Goal: Task Accomplishment & Management: Complete application form

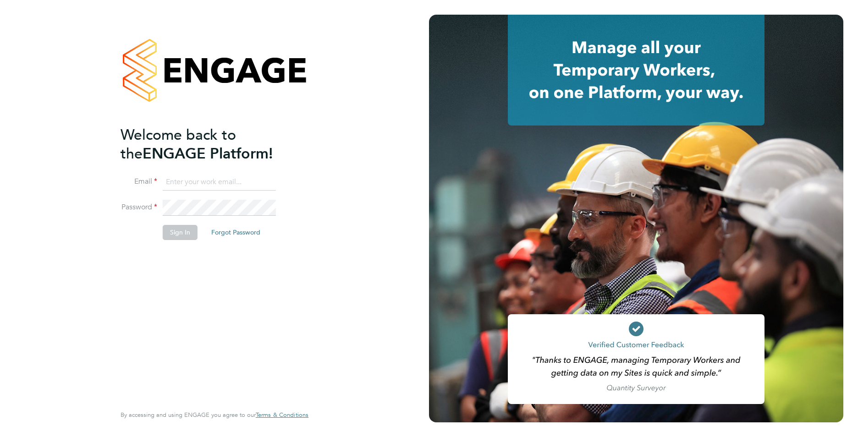
click at [214, 178] on input at bounding box center [219, 182] width 113 height 16
type input "callum@northbuildrecruit.com"
click at [72, 191] on div "Welcome back to the ENGAGE Platform! Email callum@northbuildrecruit.com Passwor…" at bounding box center [214, 218] width 429 height 437
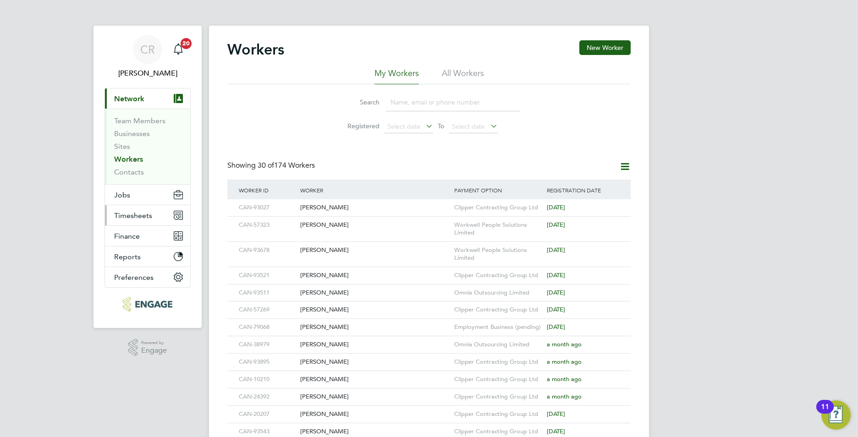
click at [134, 213] on span "Timesheets" at bounding box center [133, 215] width 38 height 9
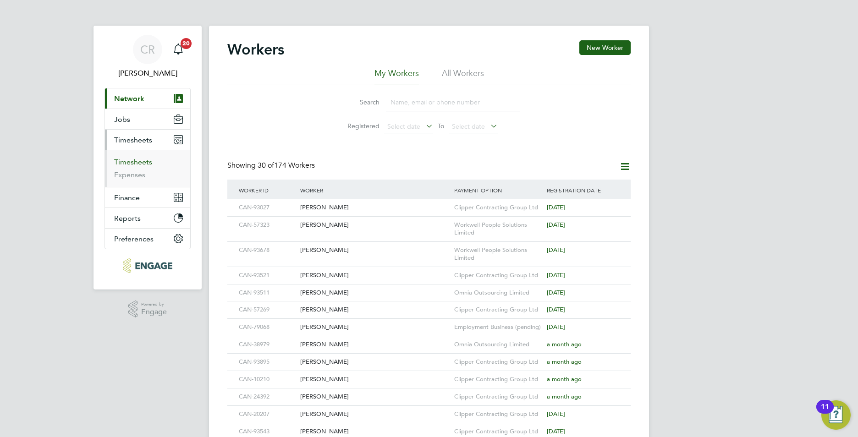
click at [127, 161] on link "Timesheets" at bounding box center [133, 162] width 38 height 9
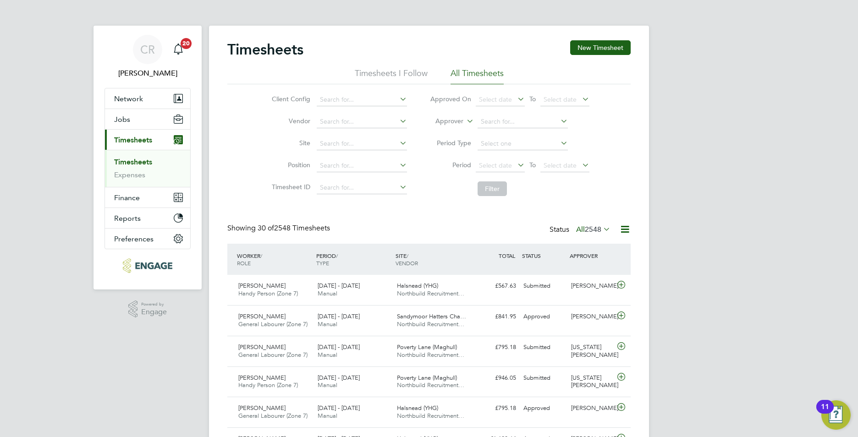
click at [592, 231] on span "2548" at bounding box center [593, 229] width 16 height 9
click at [577, 268] on li "Submitted" at bounding box center [580, 271] width 42 height 13
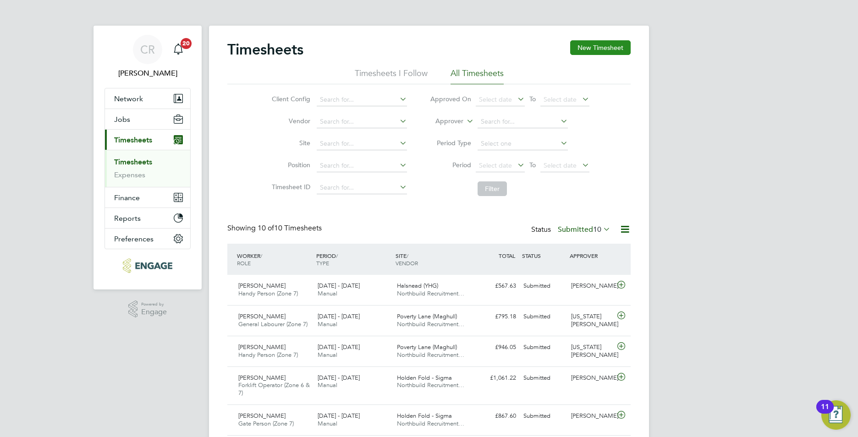
click at [603, 49] on button "New Timesheet" at bounding box center [600, 47] width 60 height 15
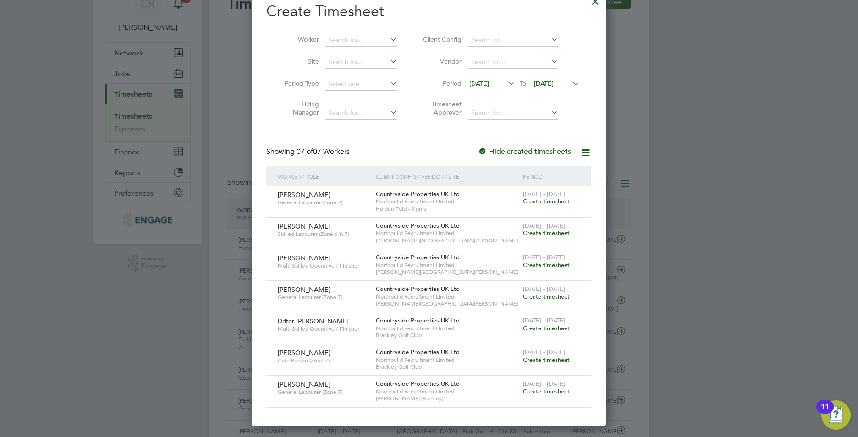
click at [552, 358] on span "Create timesheet" at bounding box center [546, 360] width 47 height 8
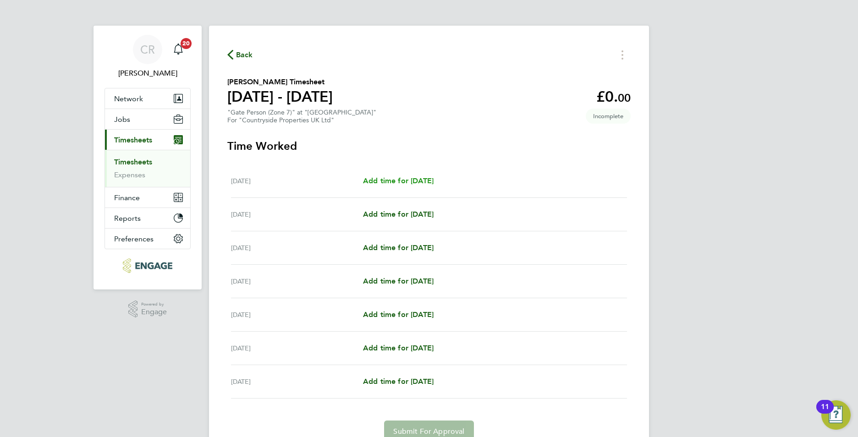
click at [391, 177] on span "Add time for Mon 15 Sep" at bounding box center [398, 180] width 71 height 9
select select "30"
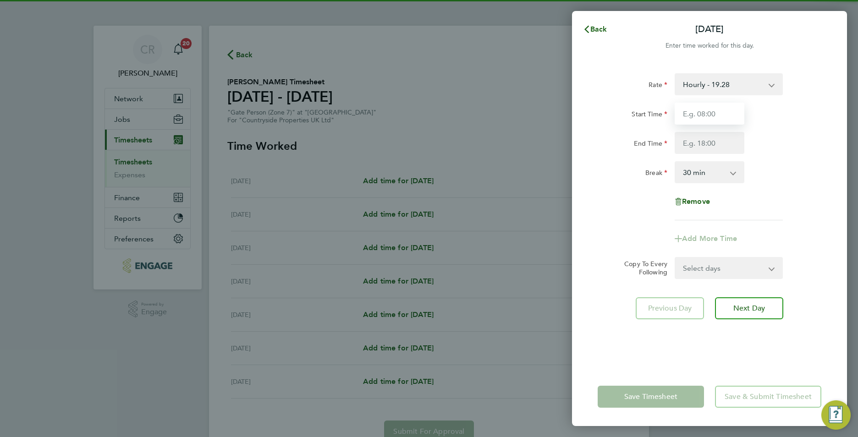
drag, startPoint x: 699, startPoint y: 109, endPoint x: 700, endPoint y: 118, distance: 9.3
click at [699, 112] on input "Start Time" at bounding box center [709, 114] width 70 height 22
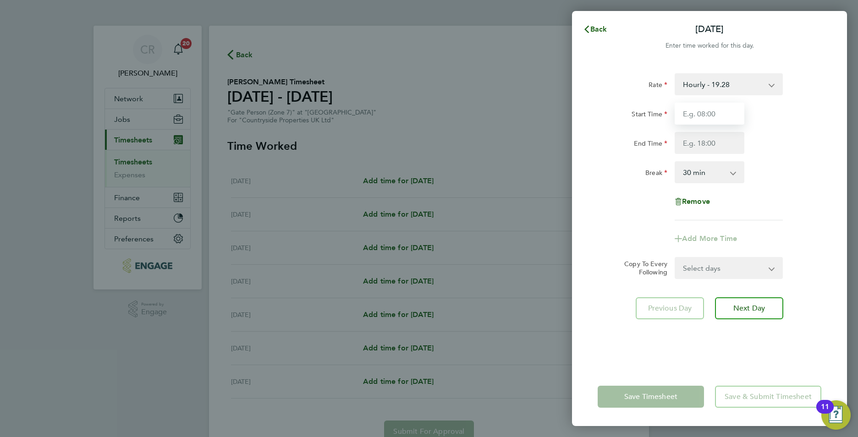
type input "07:30"
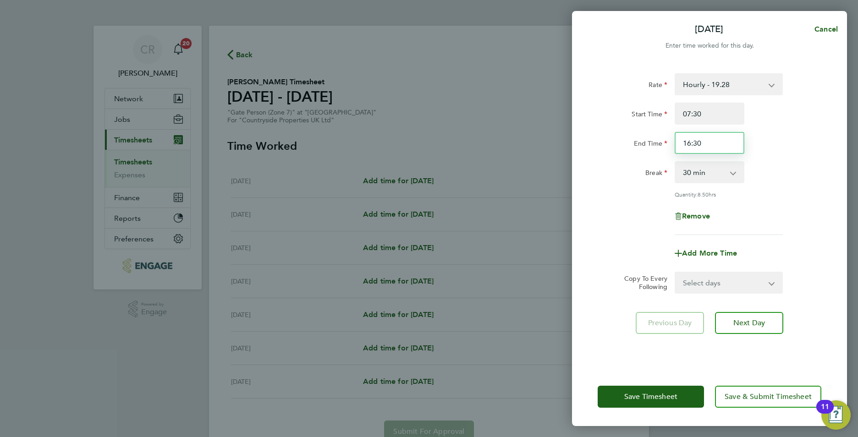
click at [694, 144] on input "16:30" at bounding box center [709, 143] width 70 height 22
click at [722, 144] on input "16:30" at bounding box center [709, 143] width 70 height 22
type input "17:00"
click at [749, 280] on select "Select days Day Weekday (Mon-Fri) Weekend (Sat-Sun) Tuesday Wednesday Thursday …" at bounding box center [723, 283] width 96 height 20
select select "WEEKDAY"
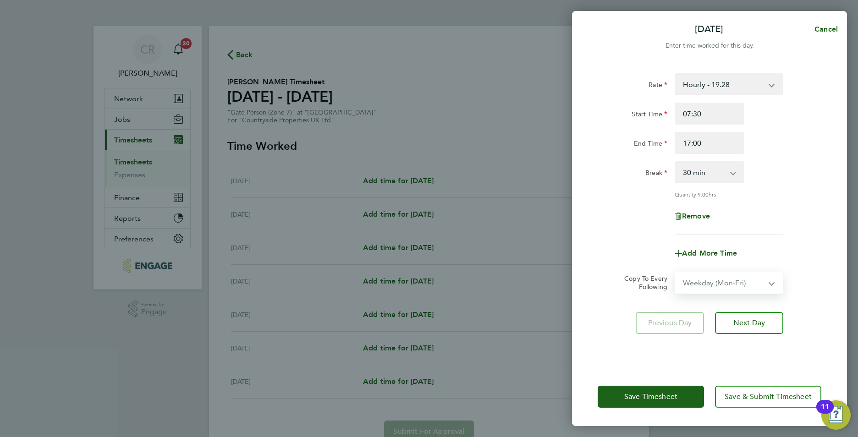
click at [675, 273] on select "Select days Day Weekday (Mon-Fri) Weekend (Sat-Sun) Tuesday Wednesday Thursday …" at bounding box center [723, 283] width 96 height 20
select select "2025-09-21"
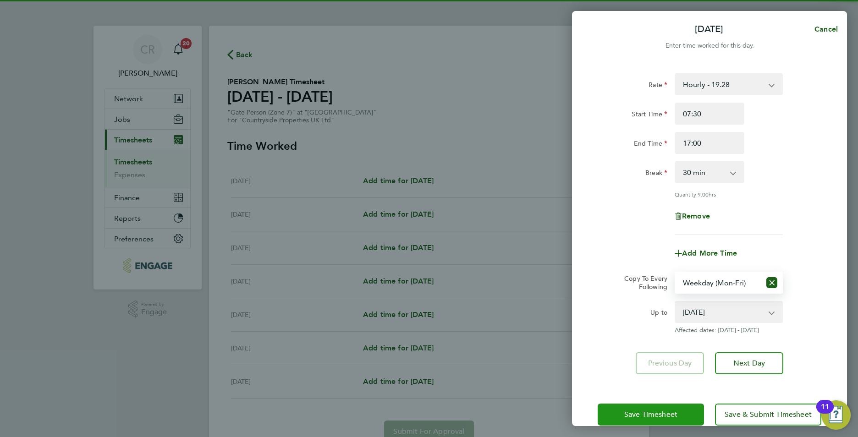
click at [630, 413] on span "Save Timesheet" at bounding box center [650, 414] width 53 height 9
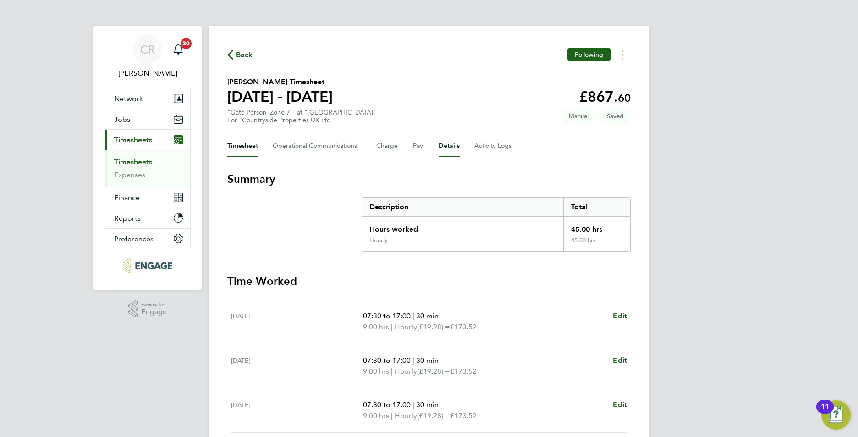
click at [446, 142] on button "Details" at bounding box center [448, 146] width 21 height 22
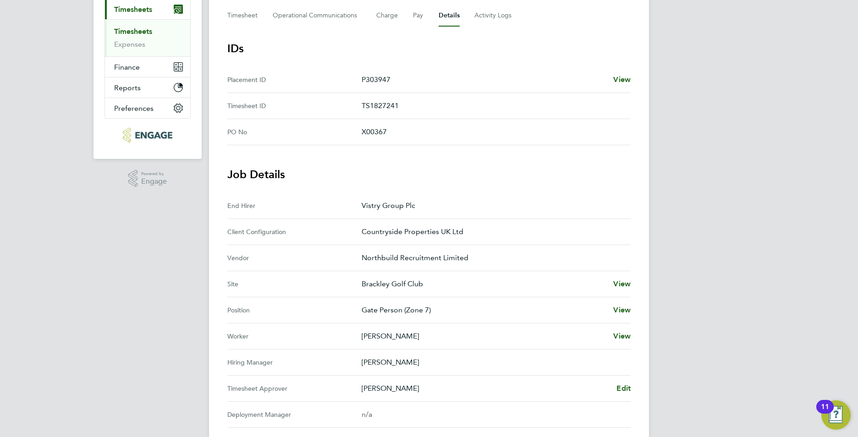
scroll to position [46, 0]
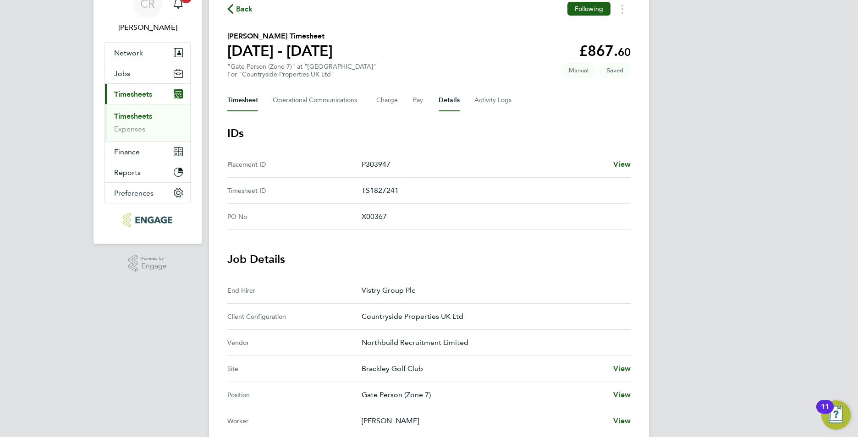
click at [249, 101] on button "Timesheet" at bounding box center [242, 100] width 31 height 22
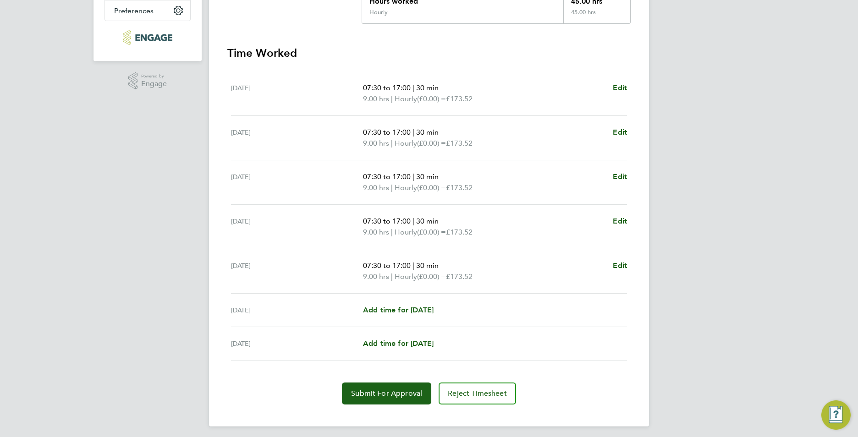
scroll to position [229, 0]
click at [391, 393] on span "Submit For Approval" at bounding box center [386, 392] width 71 height 9
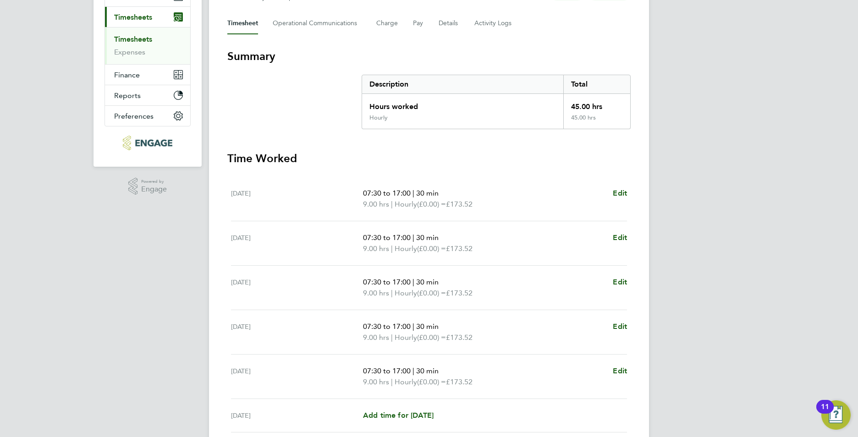
scroll to position [0, 0]
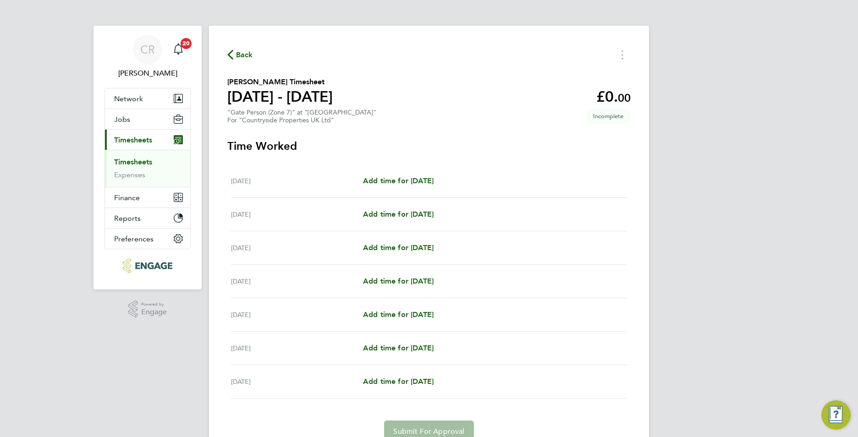
click at [138, 141] on span "Timesheets" at bounding box center [133, 140] width 38 height 9
click at [145, 164] on link "Timesheets" at bounding box center [133, 162] width 38 height 9
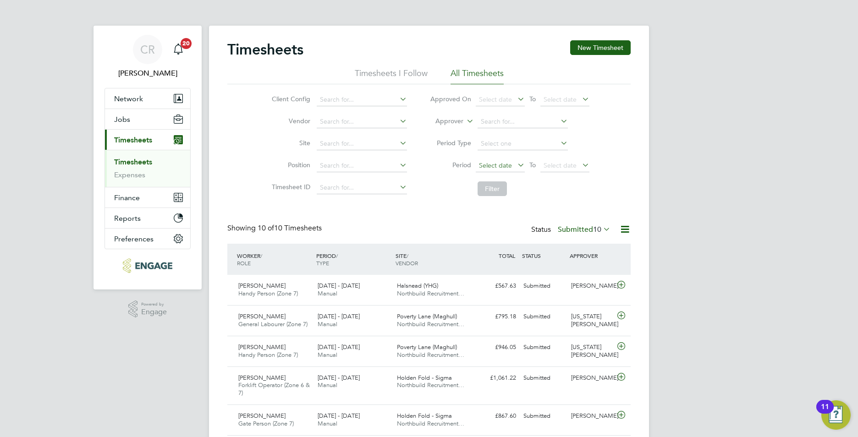
click at [498, 168] on span "Select date" at bounding box center [495, 165] width 33 height 8
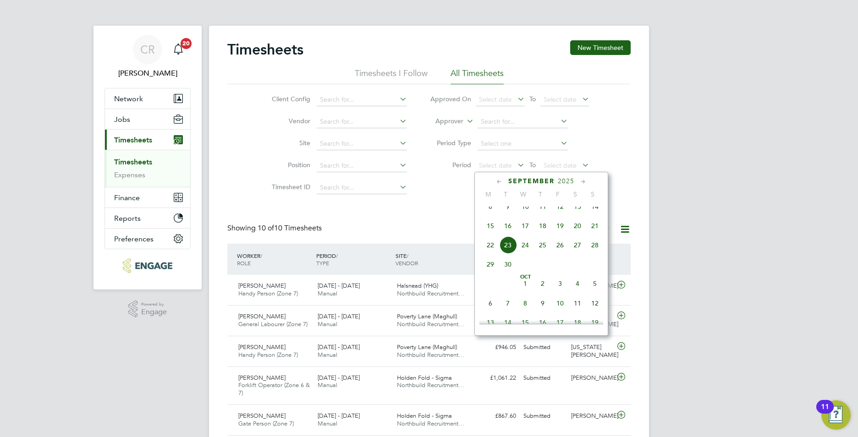
click at [490, 232] on span "15" at bounding box center [489, 225] width 17 height 17
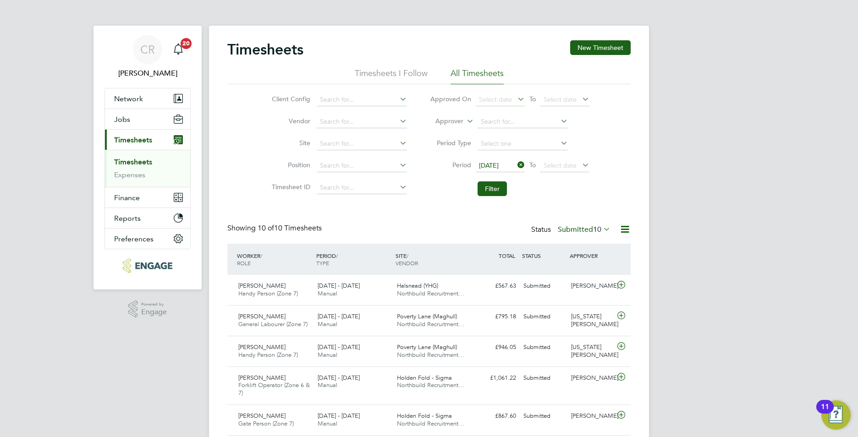
click at [515, 161] on icon at bounding box center [515, 164] width 0 height 13
click at [500, 165] on span "Select date" at bounding box center [495, 165] width 33 height 8
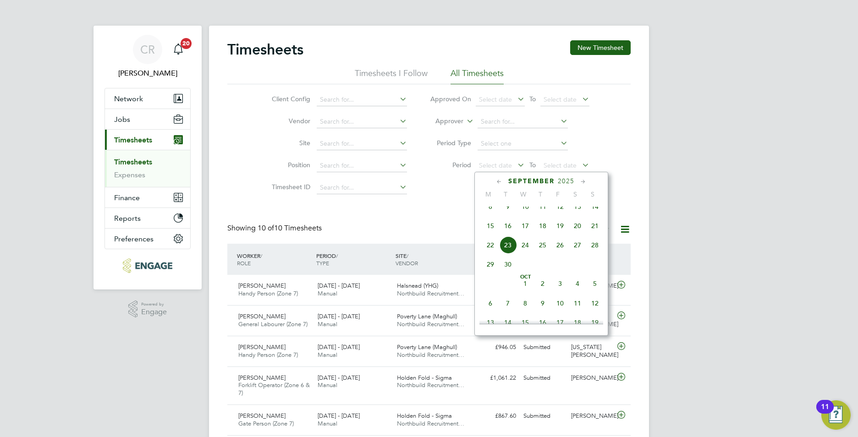
click at [490, 213] on span "8" at bounding box center [489, 206] width 17 height 17
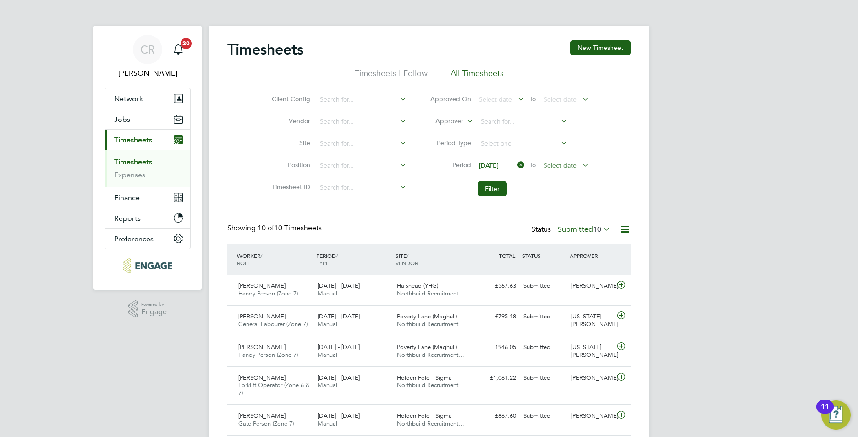
click at [560, 165] on span "Select date" at bounding box center [559, 165] width 33 height 8
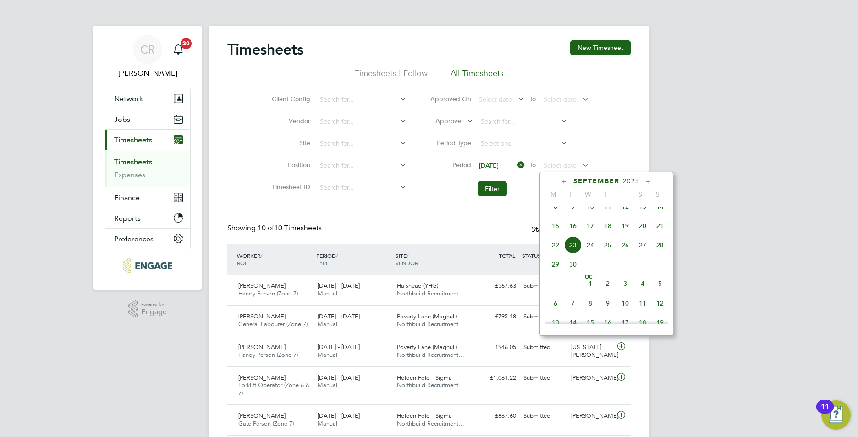
click at [661, 214] on span "14" at bounding box center [659, 206] width 17 height 17
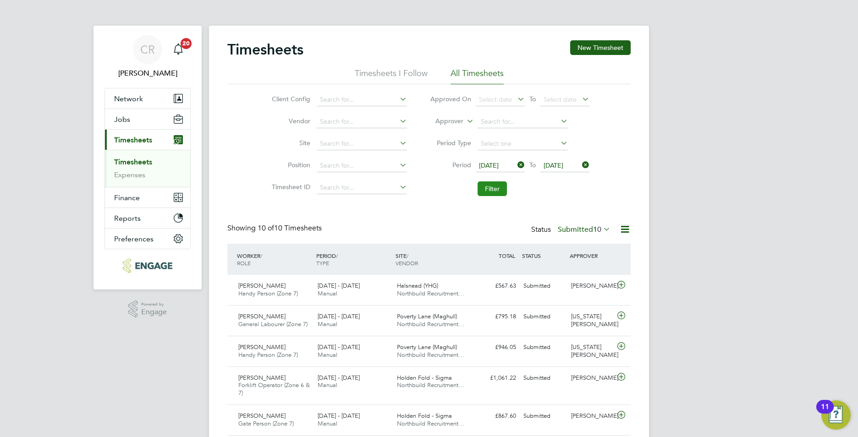
click at [495, 189] on button "Filter" at bounding box center [491, 188] width 29 height 15
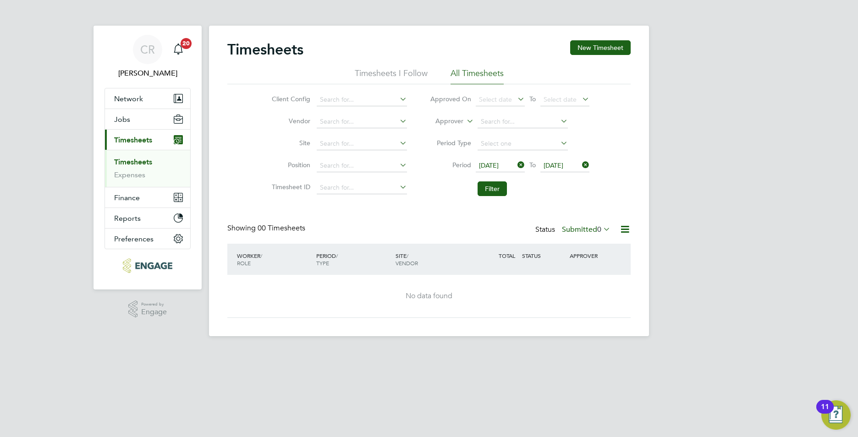
click at [589, 227] on label "Submitted 0" at bounding box center [586, 229] width 49 height 9
click at [569, 244] on li "All" at bounding box center [581, 245] width 42 height 13
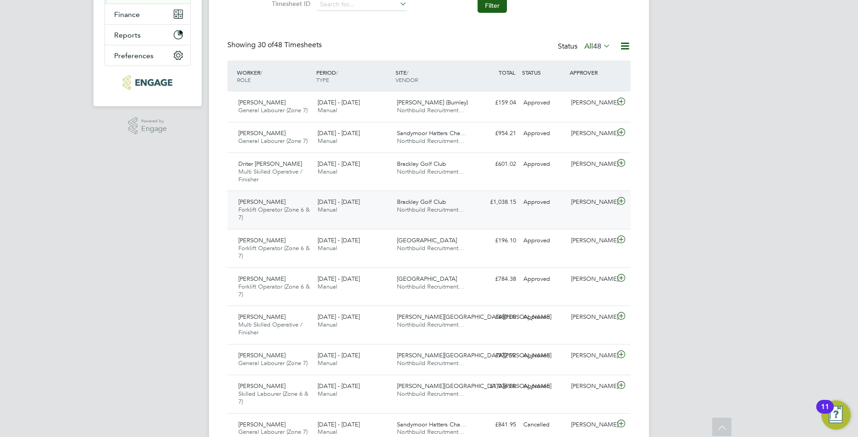
click at [471, 207] on div "Brackley Golf Club Northbuild Recruitment…" at bounding box center [432, 206] width 79 height 23
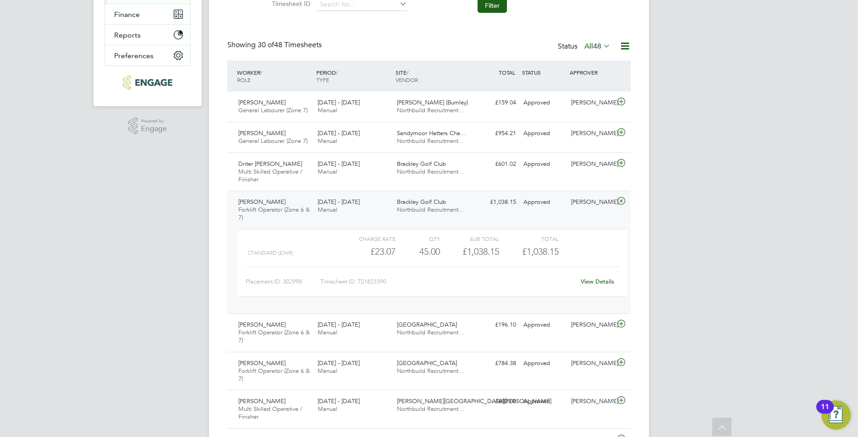
click at [590, 280] on link "View Details" at bounding box center [596, 282] width 33 height 8
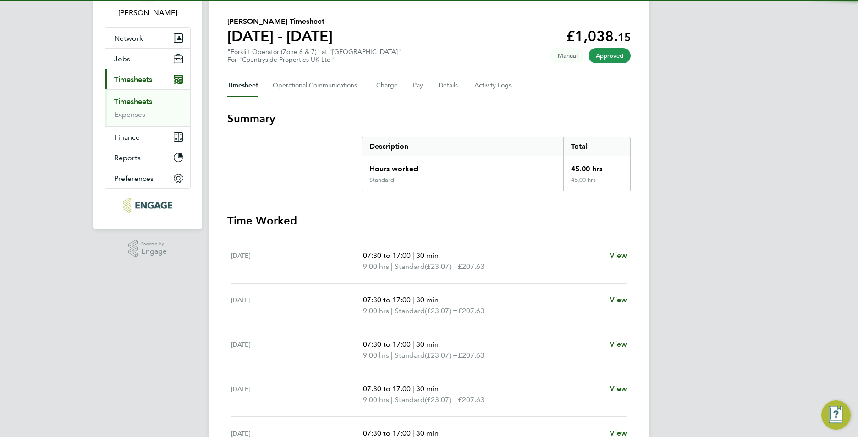
scroll to position [137, 0]
